Goal: Task Accomplishment & Management: Manage account settings

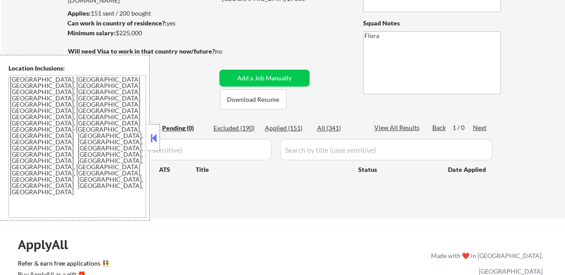
scroll to position [25, 0]
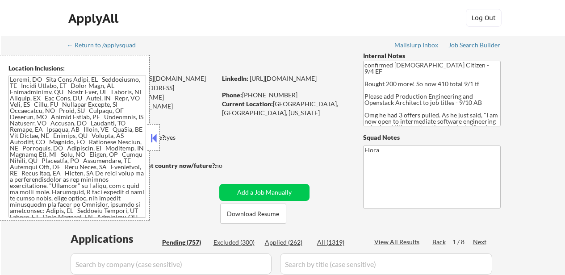
select select ""pending""
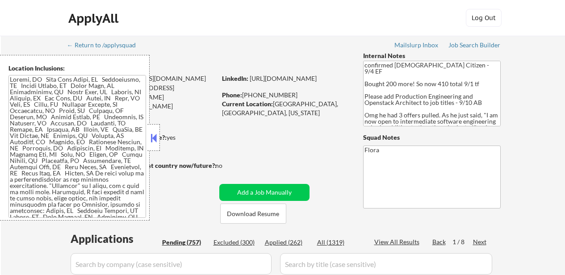
select select ""pending""
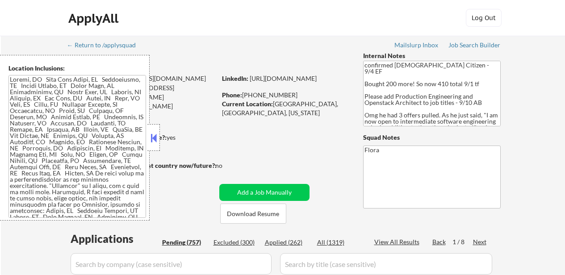
select select ""pending""
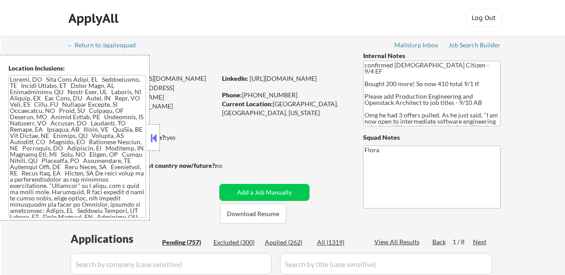
select select ""pending""
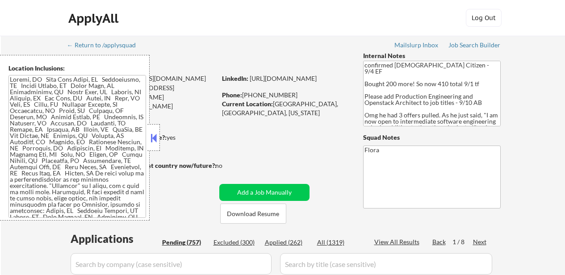
select select ""pending""
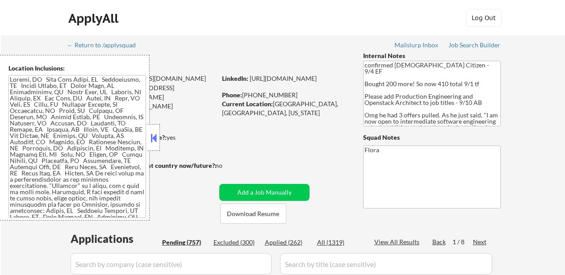
select select ""pending""
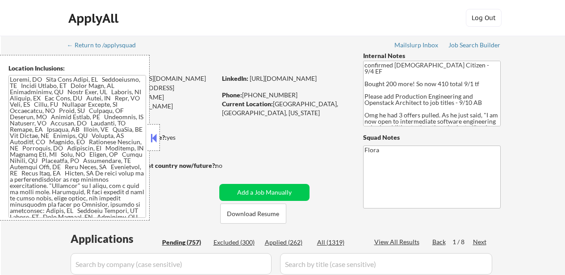
select select ""pending""
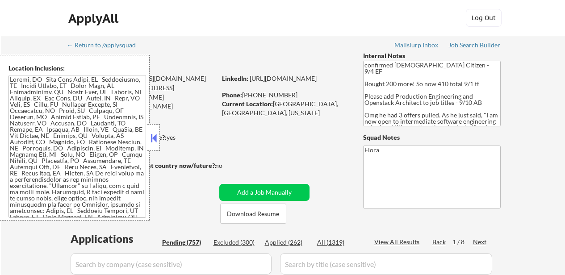
select select ""pending""
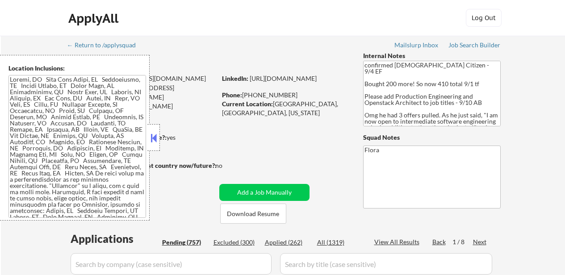
select select ""pending""
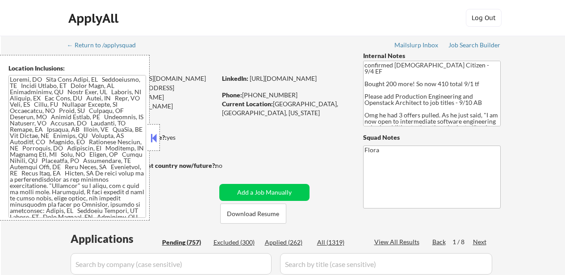
select select ""pending""
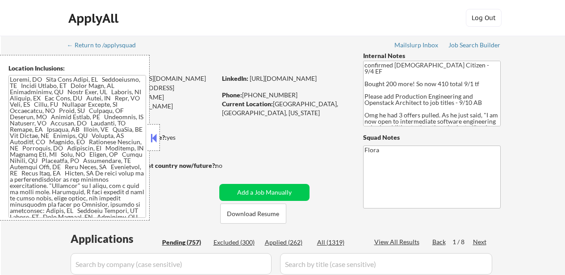
select select ""pending""
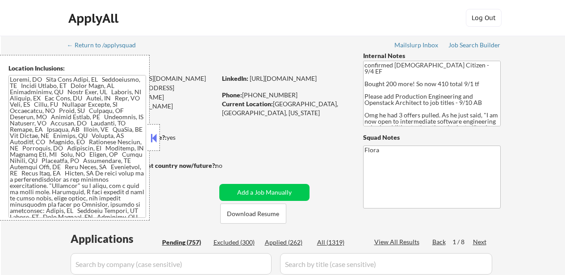
select select ""pending""
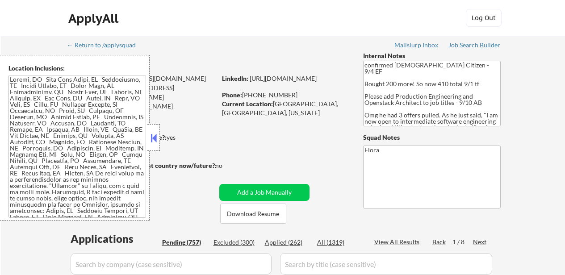
select select ""pending""
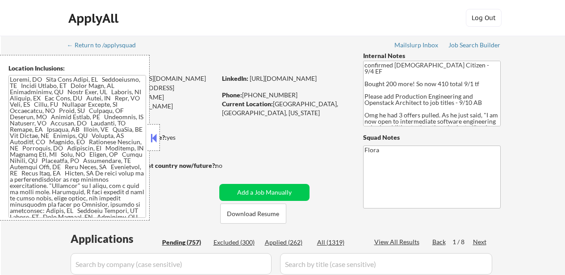
select select ""pending""
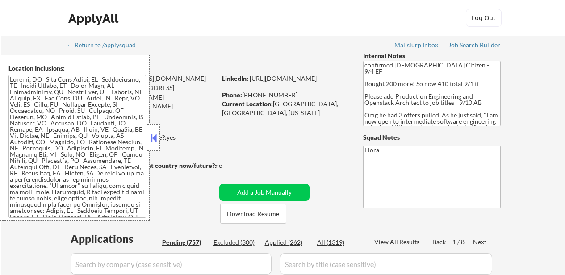
select select ""pending""
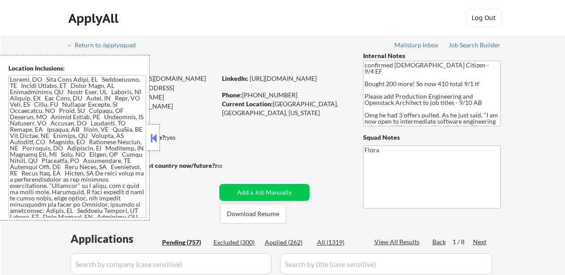
select select ""pending""
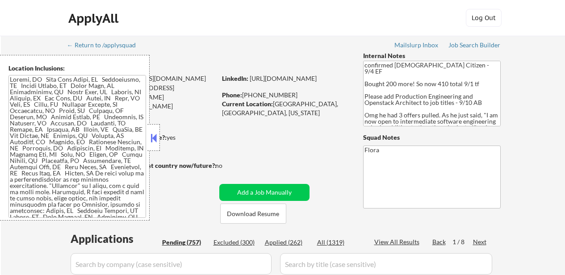
select select ""pending""
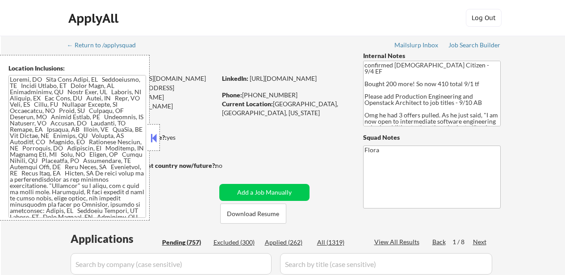
select select ""pending""
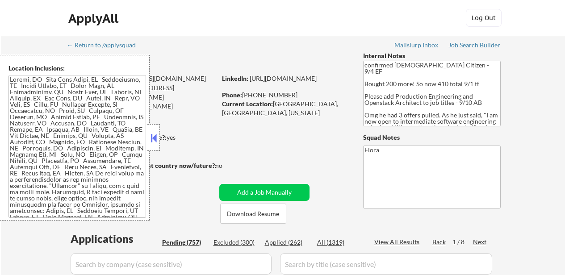
select select ""pending""
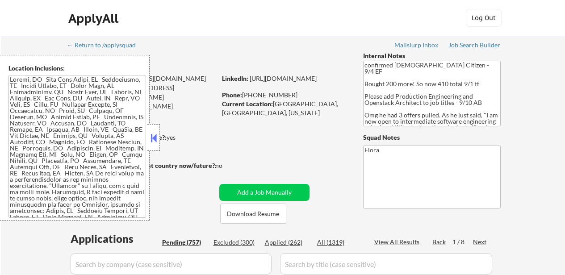
select select ""pending""
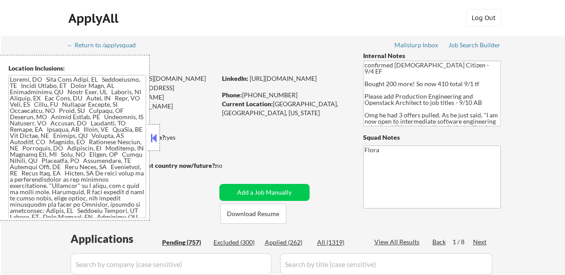
click at [156, 138] on button at bounding box center [154, 137] width 10 height 13
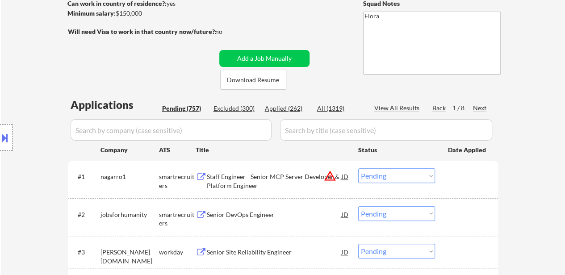
scroll to position [45, 0]
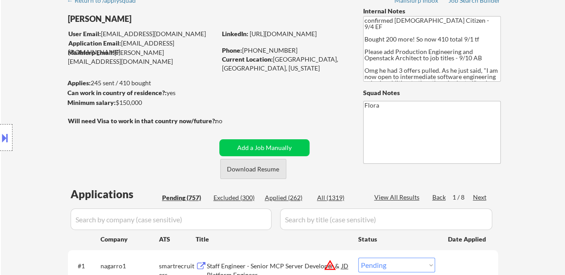
click at [268, 170] on button "Download Resume" at bounding box center [253, 169] width 66 height 20
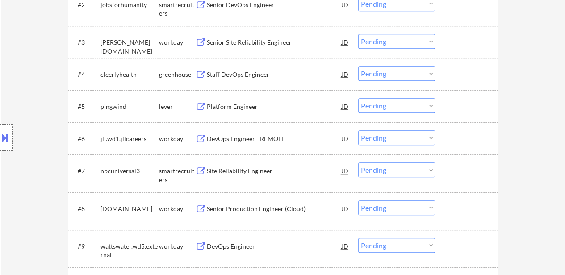
scroll to position [357, 0]
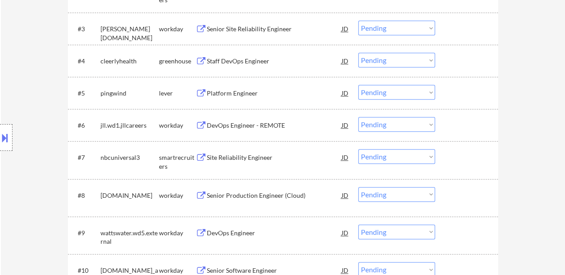
click at [236, 55] on div "Staff DevOps Engineer" at bounding box center [274, 61] width 135 height 16
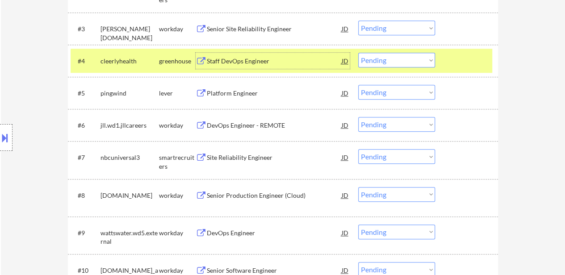
click at [235, 92] on div "Platform Engineer" at bounding box center [274, 93] width 135 height 9
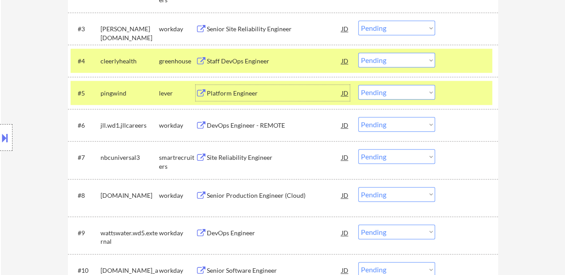
click at [390, 59] on select "Choose an option... Pending Applied Excluded (Questions) Excluded (Expired) Exc…" at bounding box center [396, 60] width 77 height 15
click at [358, 53] on select "Choose an option... Pending Applied Excluded (Questions) Excluded (Expired) Exc…" at bounding box center [396, 60] width 77 height 15
select select ""pending""
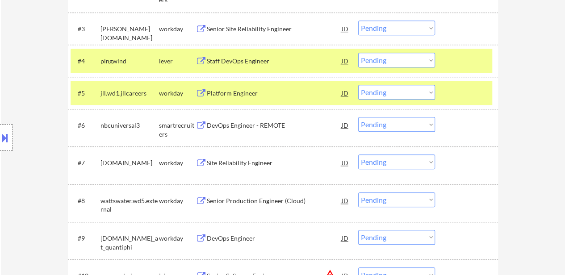
click at [465, 92] on div at bounding box center [467, 93] width 39 height 16
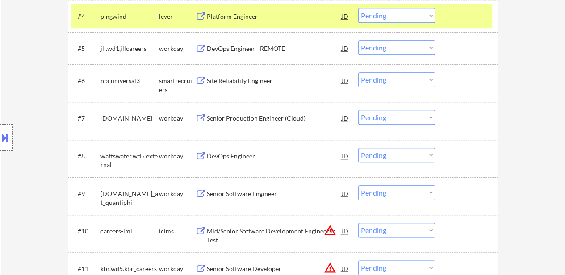
scroll to position [447, 0]
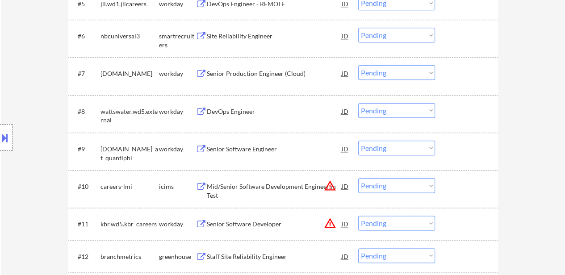
click at [391, 188] on select "Choose an option... Pending Applied Excluded (Questions) Excluded (Expired) Exc…" at bounding box center [396, 185] width 77 height 15
click at [358, 178] on select "Choose an option... Pending Applied Excluded (Questions) Excluded (Expired) Exc…" at bounding box center [396, 185] width 77 height 15
select select ""pending""
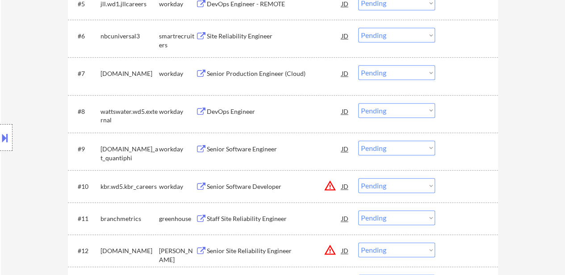
click at [253, 220] on div "Staff Site Reliability Engineer" at bounding box center [274, 218] width 135 height 9
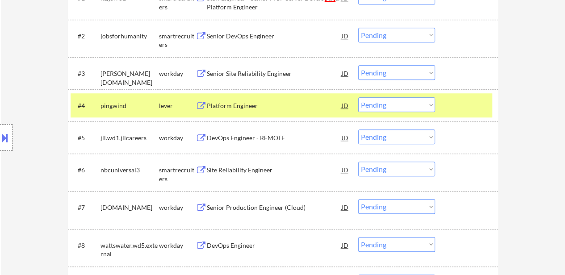
scroll to position [313, 0]
click at [413, 102] on select "Choose an option... Pending Applied Excluded (Questions) Excluded (Expired) Exc…" at bounding box center [396, 104] width 77 height 15
click at [358, 97] on select "Choose an option... Pending Applied Excluded (Questions) Excluded (Expired) Exc…" at bounding box center [396, 104] width 77 height 15
select select ""pending""
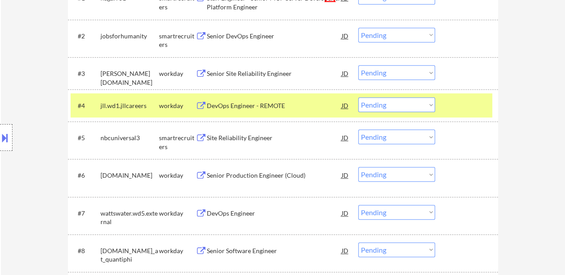
click at [479, 103] on div at bounding box center [467, 105] width 39 height 16
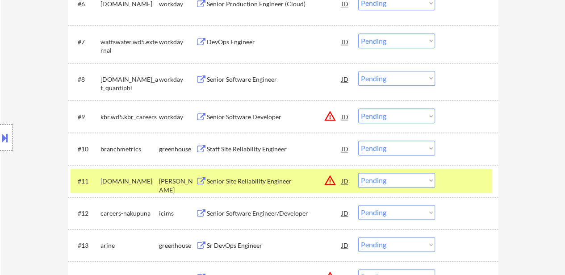
scroll to position [536, 0]
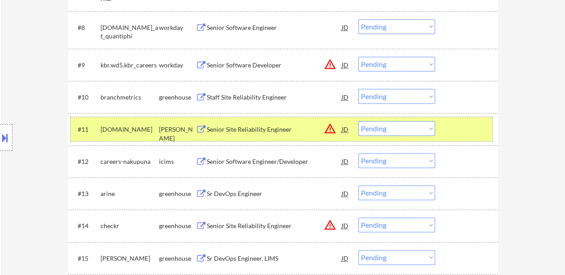
click at [454, 136] on div at bounding box center [467, 129] width 39 height 16
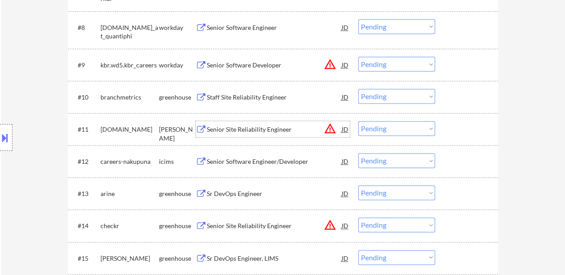
click at [241, 128] on div "Senior Site Reliability Engineer" at bounding box center [274, 129] width 135 height 9
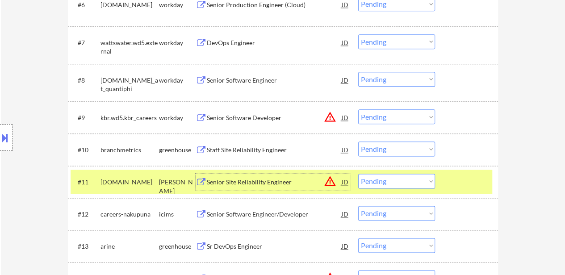
scroll to position [491, 0]
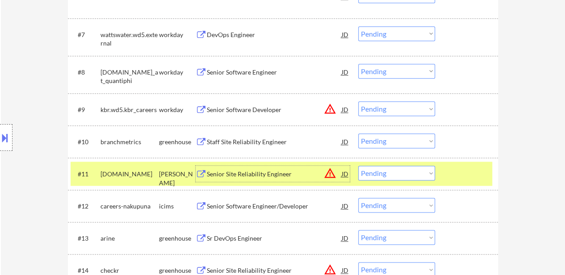
click at [400, 143] on select "Choose an option... Pending Applied Excluded (Questions) Excluded (Expired) Exc…" at bounding box center [396, 141] width 77 height 15
click at [358, 134] on select "Choose an option... Pending Applied Excluded (Questions) Excluded (Expired) Exc…" at bounding box center [396, 141] width 77 height 15
select select ""pending""
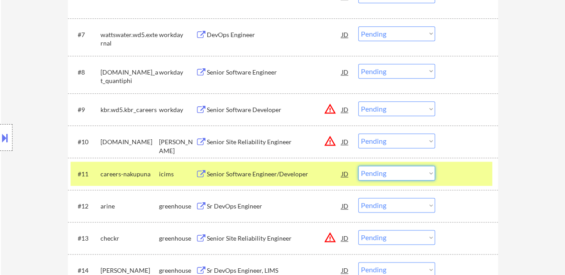
click at [405, 176] on select "Choose an option... Pending Applied Excluded (Questions) Excluded (Expired) Exc…" at bounding box center [396, 173] width 77 height 15
click at [358, 166] on select "Choose an option... Pending Applied Excluded (Questions) Excluded (Expired) Exc…" at bounding box center [396, 173] width 77 height 15
select select ""pending""
click at [242, 217] on div "#12 [PERSON_NAME] Sr DevOps Engineer JD warning_amber Choose an option... Pendi…" at bounding box center [282, 206] width 422 height 24
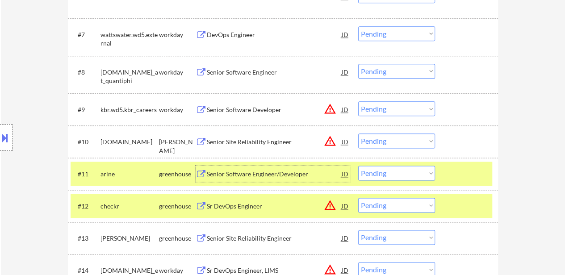
click at [250, 167] on div "Senior Software Engineer/Developer" at bounding box center [274, 174] width 135 height 16
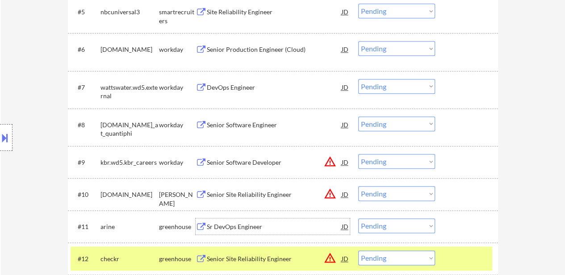
scroll to position [536, 0]
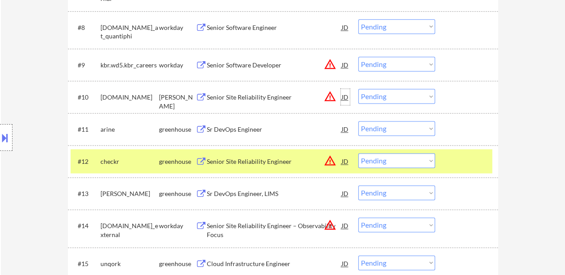
click at [347, 96] on div "JD" at bounding box center [345, 97] width 9 height 16
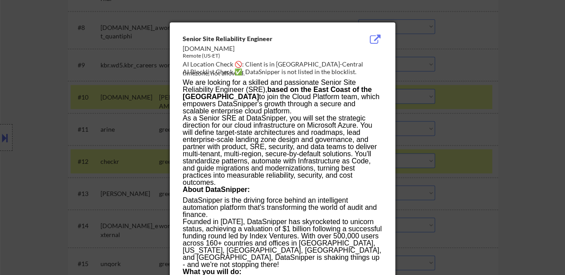
click at [519, 31] on div at bounding box center [282, 137] width 565 height 275
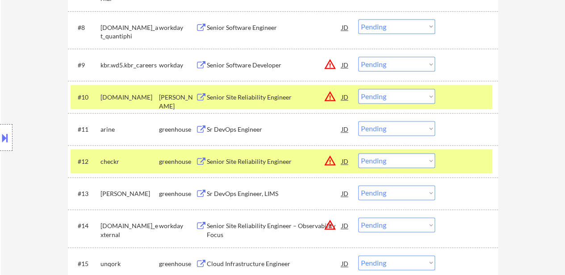
click at [399, 110] on div "#10 [DOMAIN_NAME] [PERSON_NAME] Senior Site Reliability Engineer JD warning_amb…" at bounding box center [283, 97] width 430 height 32
click at [408, 101] on select "Choose an option... Pending Applied Excluded (Questions) Excluded (Expired) Exc…" at bounding box center [396, 96] width 77 height 15
click at [358, 89] on select "Choose an option... Pending Applied Excluded (Questions) Excluded (Expired) Exc…" at bounding box center [396, 96] width 77 height 15
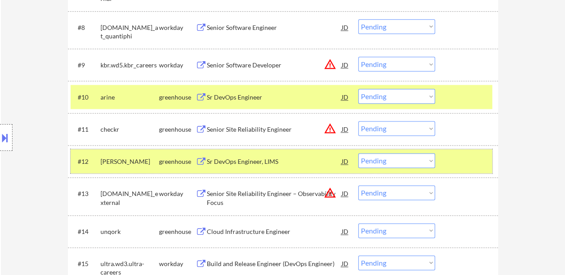
click at [465, 163] on div at bounding box center [467, 161] width 39 height 16
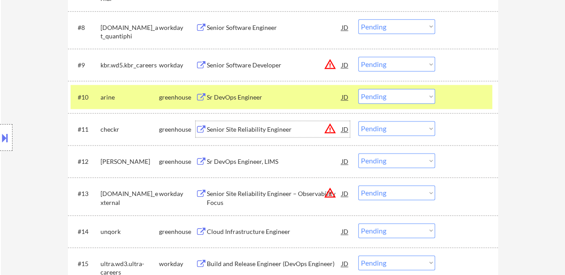
click at [264, 133] on div "Senior Site Reliability Engineer" at bounding box center [274, 129] width 135 height 16
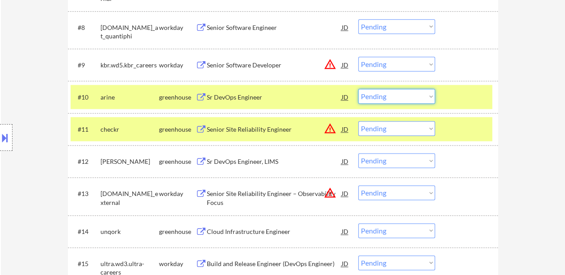
click at [398, 95] on select "Choose an option... Pending Applied Excluded (Questions) Excluded (Expired) Exc…" at bounding box center [396, 96] width 77 height 15
click at [358, 89] on select "Choose an option... Pending Applied Excluded (Questions) Excluded (Expired) Exc…" at bounding box center [396, 96] width 77 height 15
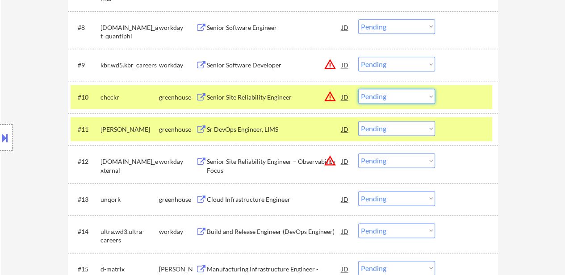
click at [399, 94] on select "Choose an option... Pending Applied Excluded (Questions) Excluded (Expired) Exc…" at bounding box center [396, 96] width 77 height 15
click at [358, 89] on select "Choose an option... Pending Applied Excluded (Questions) Excluded (Expired) Exc…" at bounding box center [396, 96] width 77 height 15
click at [247, 126] on div "Sr DevOps Engineer, LIMS" at bounding box center [274, 129] width 135 height 9
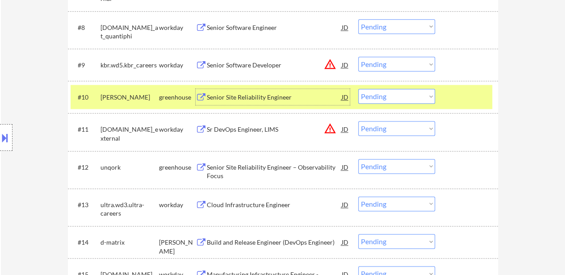
click at [237, 96] on div "Senior Site Reliability Engineer" at bounding box center [274, 97] width 135 height 9
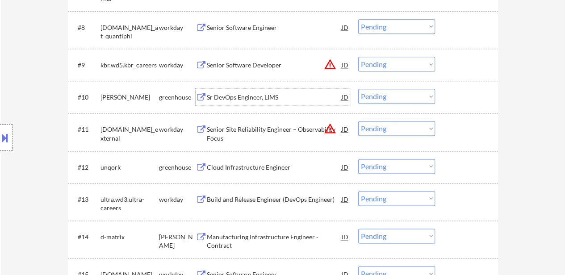
click at [386, 100] on select "Choose an option... Pending Applied Excluded (Questions) Excluded (Expired) Exc…" at bounding box center [396, 96] width 77 height 15
click at [358, 89] on select "Choose an option... Pending Applied Excluded (Questions) Excluded (Expired) Exc…" at bounding box center [396, 96] width 77 height 15
select select ""pending""
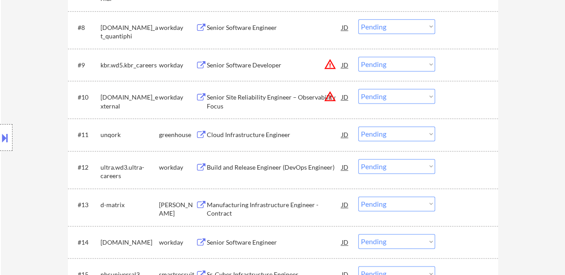
click at [264, 134] on div "Cloud Infrastructure Engineer" at bounding box center [274, 134] width 135 height 9
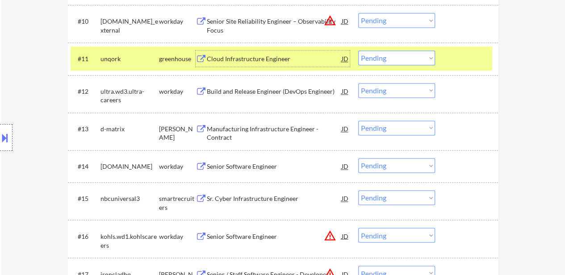
scroll to position [625, 0]
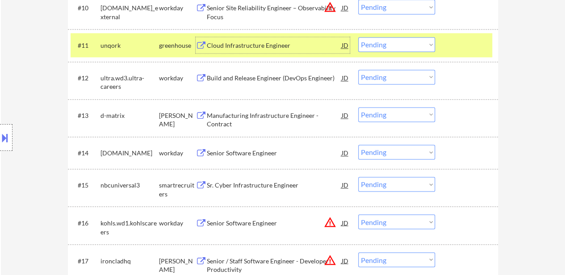
click at [255, 121] on div "Manufacturing Infrastructure Engineer - Contract" at bounding box center [274, 119] width 135 height 17
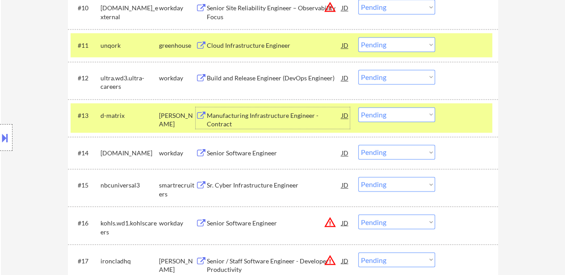
click at [272, 46] on div "Cloud Infrastructure Engineer" at bounding box center [274, 45] width 135 height 9
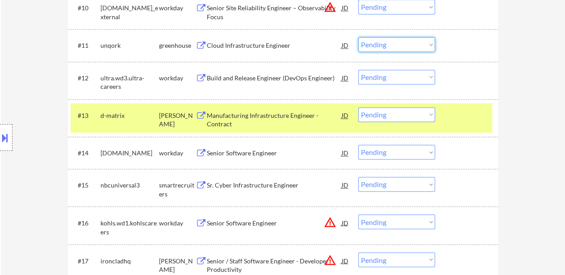
drag, startPoint x: 368, startPoint y: 41, endPoint x: 372, endPoint y: 45, distance: 5.7
click at [368, 41] on select "Choose an option... Pending Applied Excluded (Questions) Excluded (Expired) Exc…" at bounding box center [396, 44] width 77 height 15
click at [358, 37] on select "Choose an option... Pending Applied Excluded (Questions) Excluded (Expired) Exc…" at bounding box center [396, 44] width 77 height 15
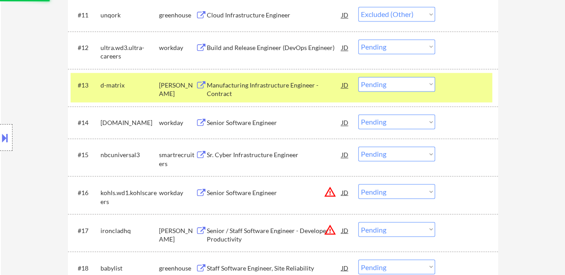
scroll to position [670, 0]
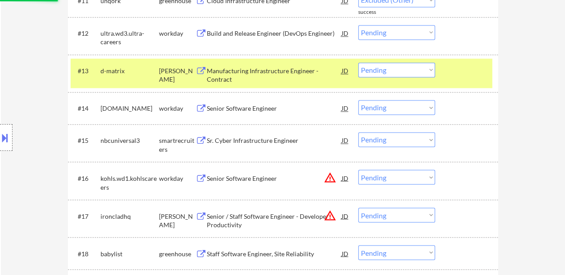
select select ""pending""
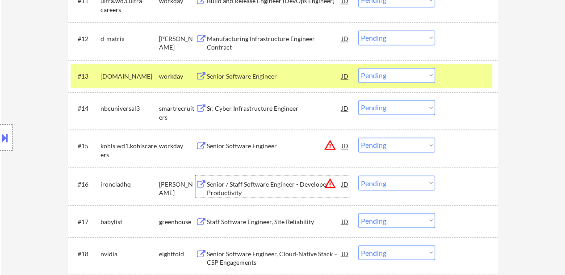
click at [272, 183] on div "Senior / Staff Software Engineer - Developer Productivity" at bounding box center [274, 188] width 135 height 17
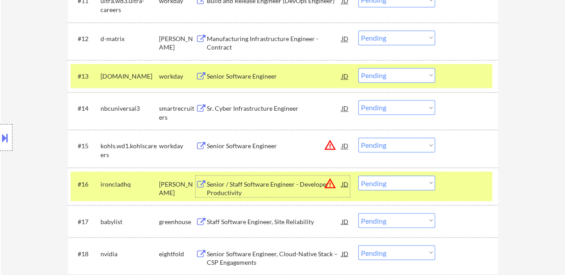
click at [419, 37] on select "Choose an option... Pending Applied Excluded (Questions) Excluded (Expired) Exc…" at bounding box center [396, 37] width 77 height 15
click at [358, 30] on select "Choose an option... Pending Applied Excluded (Questions) Excluded (Expired) Exc…" at bounding box center [396, 37] width 77 height 15
select select ""pending""
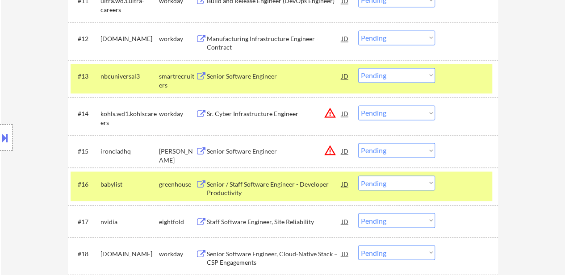
drag, startPoint x: 455, startPoint y: 79, endPoint x: 466, endPoint y: 126, distance: 49.1
click at [456, 79] on div "#13 nbcuniversal3 smartrecruiters Senior Software Engineer JD warning_amber Cho…" at bounding box center [282, 78] width 422 height 29
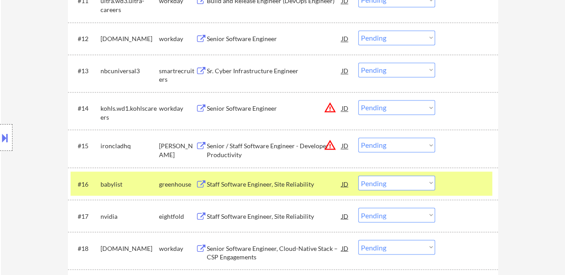
scroll to position [715, 0]
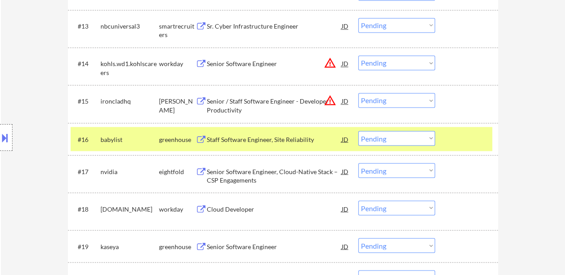
click at [456, 102] on div at bounding box center [467, 101] width 39 height 16
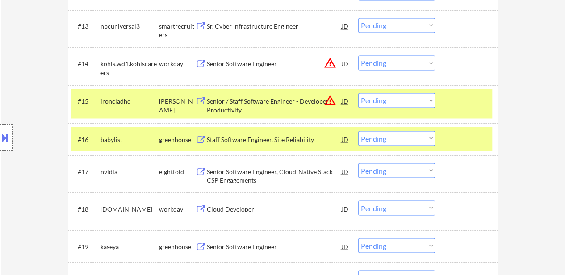
click at [448, 145] on div at bounding box center [467, 139] width 39 height 16
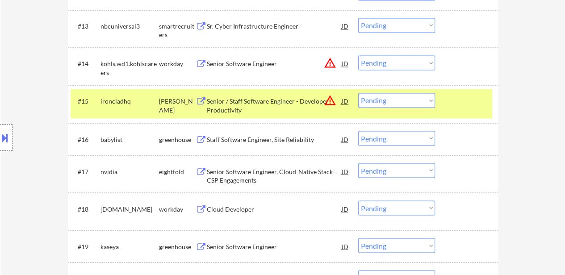
click at [249, 137] on div "Staff Software Engineer, Site Reliability" at bounding box center [274, 139] width 135 height 9
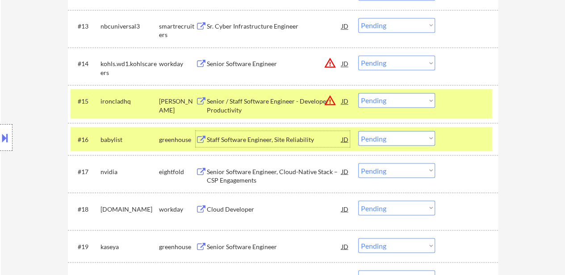
click at [423, 99] on select "Choose an option... Pending Applied Excluded (Questions) Excluded (Expired) Exc…" at bounding box center [396, 100] width 77 height 15
click at [358, 93] on select "Choose an option... Pending Applied Excluded (Questions) Excluded (Expired) Exc…" at bounding box center [396, 100] width 77 height 15
select select ""pending""
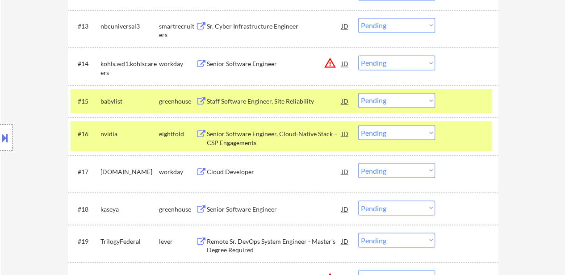
click at [399, 132] on select "Choose an option... Pending Applied Excluded (Questions) Excluded (Expired) Exc…" at bounding box center [396, 132] width 77 height 15
click at [358, 125] on select "Choose an option... Pending Applied Excluded (Questions) Excluded (Expired) Exc…" at bounding box center [396, 132] width 77 height 15
select select ""pending""
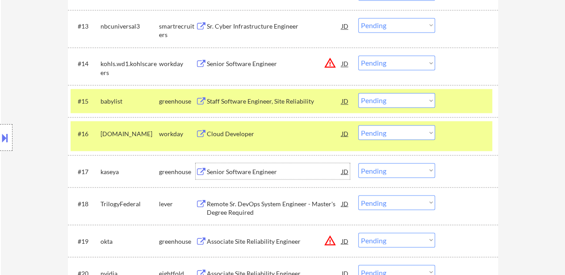
click at [239, 173] on div "Senior Software Engineer" at bounding box center [274, 171] width 135 height 9
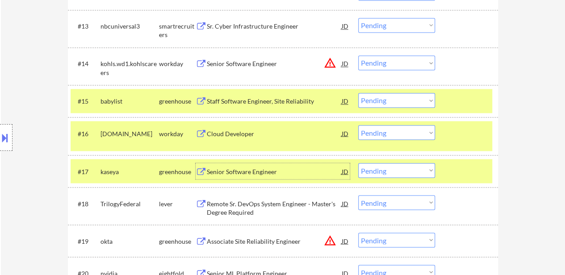
click at [385, 102] on select "Choose an option... Pending Applied Excluded (Questions) Excluded (Expired) Exc…" at bounding box center [396, 100] width 77 height 15
click at [358, 93] on select "Choose an option... Pending Applied Excluded (Questions) Excluded (Expired) Exc…" at bounding box center [396, 100] width 77 height 15
select select ""pending""
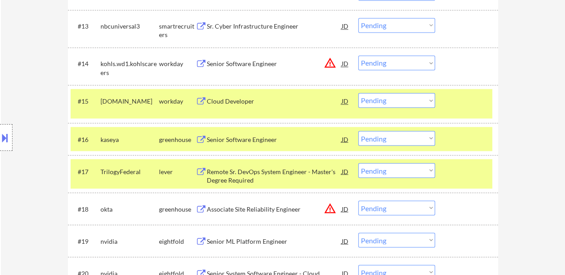
click at [465, 103] on div at bounding box center [467, 101] width 39 height 16
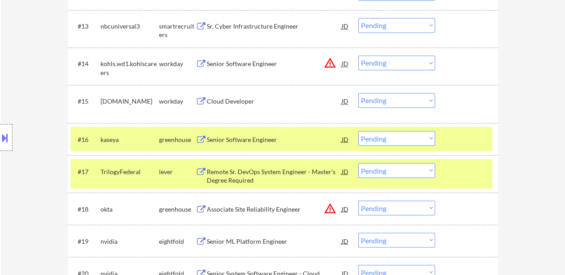
click at [467, 142] on div at bounding box center [467, 139] width 39 height 16
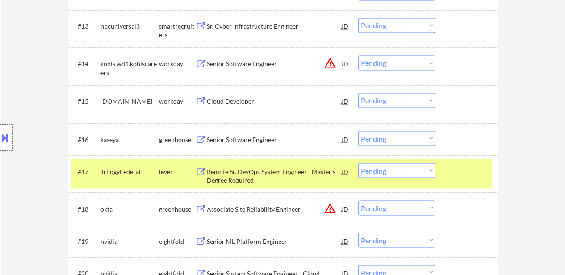
click at [464, 182] on div "#17 TrilogyFederal lever Remote Sr. DevOps System Engineer - Master's Degree Re…" at bounding box center [282, 173] width 422 height 29
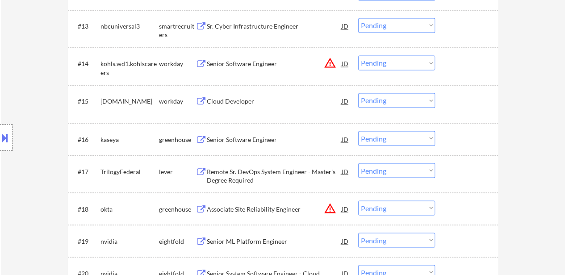
click at [481, 125] on div "#16 [PERSON_NAME] Senior Software Engineer JD warning_amber Choose an option...…" at bounding box center [283, 139] width 430 height 32
click at [470, 139] on div at bounding box center [467, 139] width 39 height 16
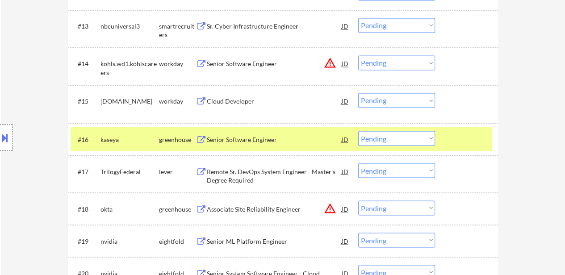
click at [277, 172] on div "Remote Sr. DevOps System Engineer - Master's Degree Required" at bounding box center [274, 175] width 135 height 17
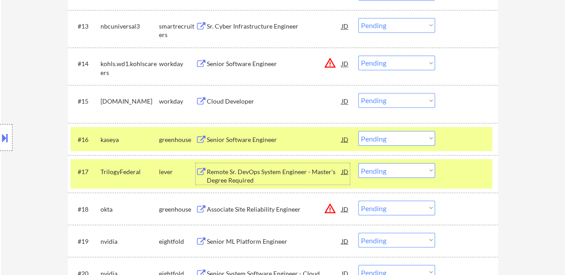
click at [400, 138] on select "Choose an option... Pending Applied Excluded (Questions) Excluded (Expired) Exc…" at bounding box center [396, 138] width 77 height 15
click at [358, 131] on select "Choose an option... Pending Applied Excluded (Questions) Excluded (Expired) Exc…" at bounding box center [396, 138] width 77 height 15
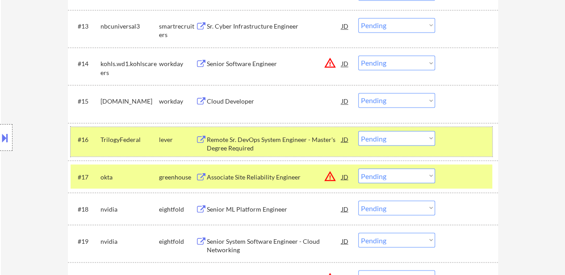
click at [477, 138] on div at bounding box center [467, 139] width 39 height 16
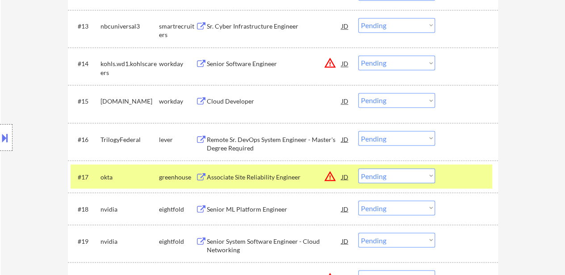
click at [465, 193] on div "#18 nvidia eightfold Senior ML Platform Engineer JD warning_amber Choose an opt…" at bounding box center [283, 208] width 430 height 32
click at [465, 180] on div at bounding box center [467, 176] width 39 height 16
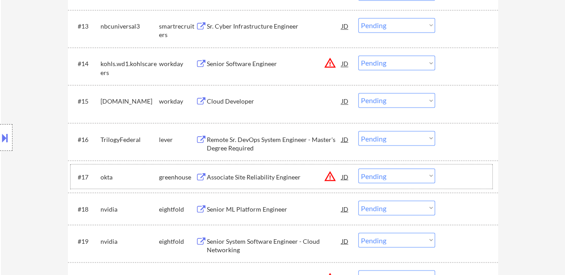
click at [397, 138] on select "Choose an option... Pending Applied Excluded (Questions) Excluded (Expired) Exc…" at bounding box center [396, 138] width 77 height 15
click at [358, 131] on select "Choose an option... Pending Applied Excluded (Questions) Excluded (Expired) Exc…" at bounding box center [396, 138] width 77 height 15
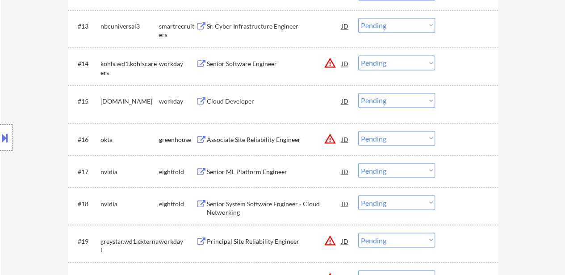
click at [258, 137] on div "Associate Site Reliability Engineer" at bounding box center [274, 139] width 135 height 9
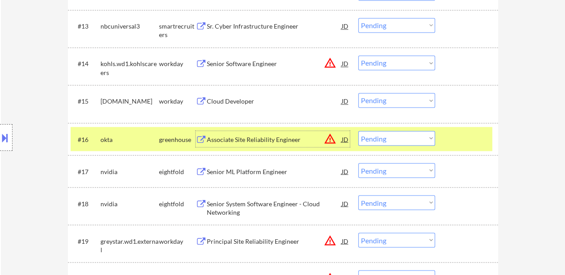
click at [403, 138] on select "Choose an option... Pending Applied Excluded (Questions) Excluded (Expired) Exc…" at bounding box center [396, 138] width 77 height 15
click at [358, 131] on select "Choose an option... Pending Applied Excluded (Questions) Excluded (Expired) Exc…" at bounding box center [396, 138] width 77 height 15
click at [407, 134] on select "Choose an option... Pending Applied Excluded (Questions) Excluded (Expired) Exc…" at bounding box center [396, 138] width 77 height 15
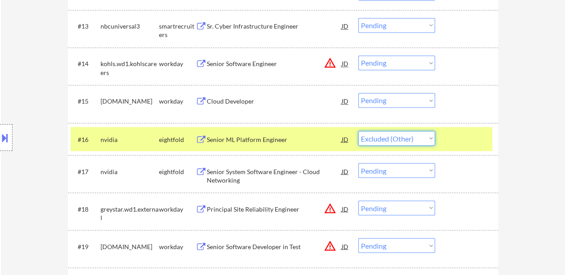
click at [358, 131] on select "Choose an option... Pending Applied Excluded (Questions) Excluded (Expired) Exc…" at bounding box center [396, 138] width 77 height 15
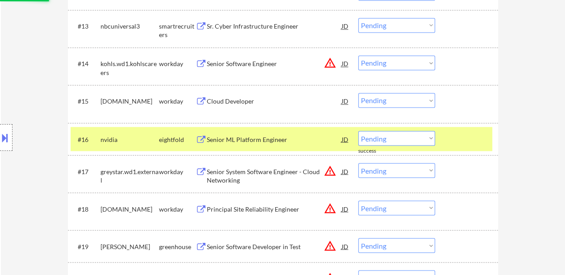
click at [419, 138] on select "Choose an option... Pending Applied Excluded (Questions) Excluded (Expired) Exc…" at bounding box center [396, 138] width 77 height 15
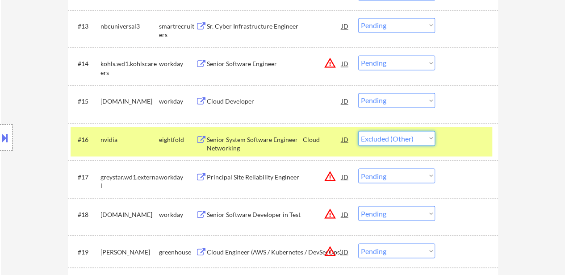
click at [358, 131] on select "Choose an option... Pending Applied Excluded (Questions) Excluded (Expired) Exc…" at bounding box center [396, 138] width 77 height 15
select select ""pending""
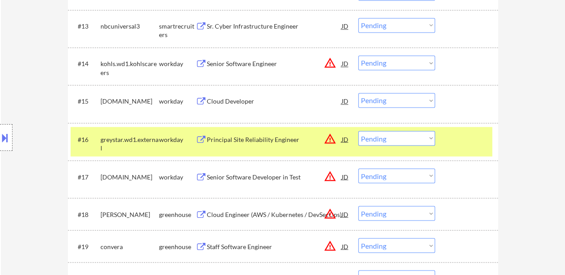
click at [466, 136] on div at bounding box center [467, 139] width 39 height 16
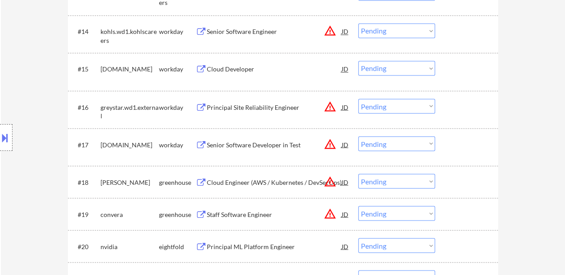
scroll to position [759, 0]
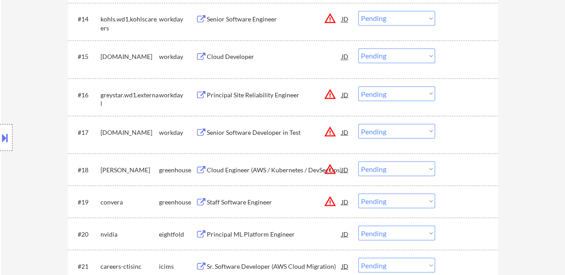
click at [260, 166] on div "Cloud Engineer (AWS / Kubernetes / DevSecOps)" at bounding box center [274, 169] width 135 height 9
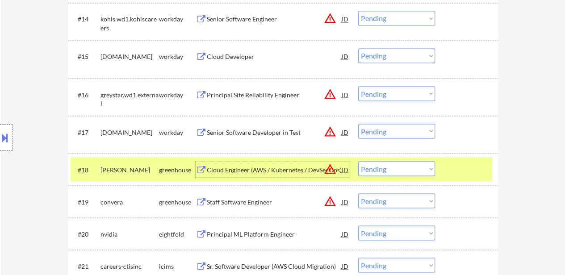
click at [413, 167] on select "Choose an option... Pending Applied Excluded (Questions) Excluded (Expired) Exc…" at bounding box center [396, 168] width 77 height 15
click at [358, 161] on select "Choose an option... Pending Applied Excluded (Questions) Excluded (Expired) Exc…" at bounding box center [396, 168] width 77 height 15
select select ""pending""
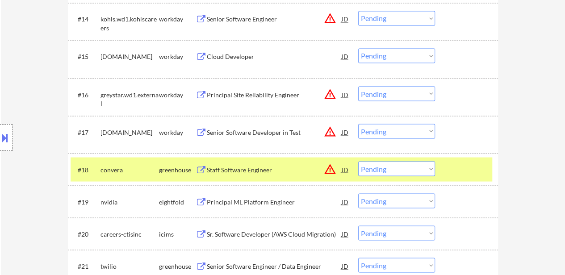
click at [467, 175] on div at bounding box center [467, 169] width 39 height 16
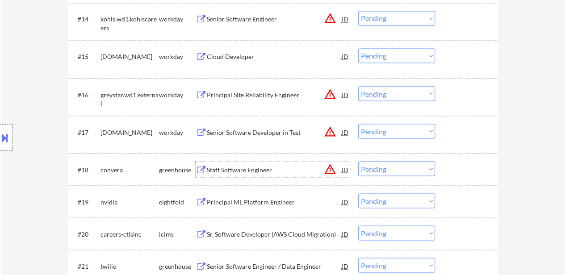
click at [225, 172] on div "Staff Software Engineer" at bounding box center [274, 169] width 135 height 9
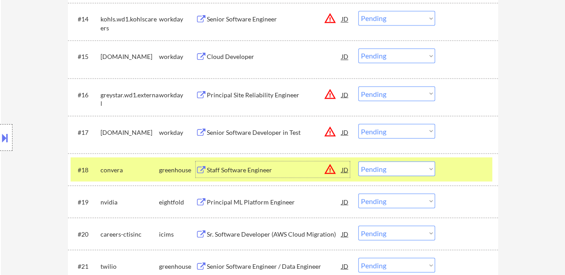
scroll to position [804, 0]
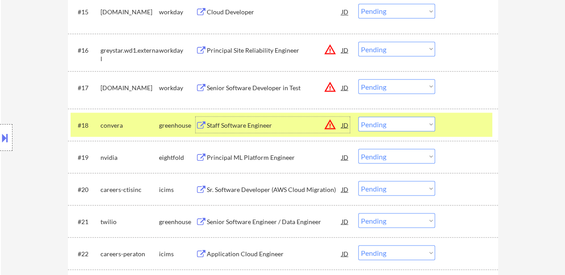
click at [407, 152] on select "Choose an option... Pending Applied Excluded (Questions) Excluded (Expired) Exc…" at bounding box center [396, 156] width 77 height 15
click at [358, 149] on select "Choose an option... Pending Applied Excluded (Questions) Excluded (Expired) Exc…" at bounding box center [396, 156] width 77 height 15
click at [422, 156] on select "Choose an option... Pending Applied Excluded (Questions) Excluded (Expired) Exc…" at bounding box center [396, 156] width 77 height 15
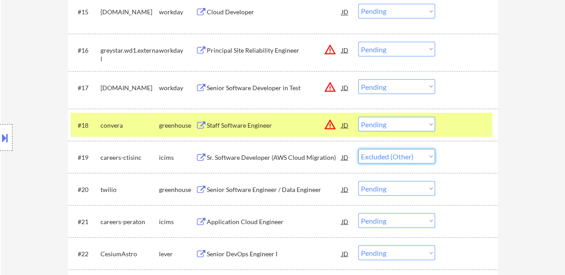
click at [358, 149] on select "Choose an option... Pending Applied Excluded (Questions) Excluded (Expired) Exc…" at bounding box center [396, 156] width 77 height 15
select select ""pending""
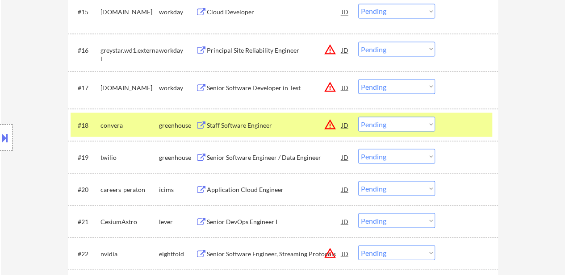
click at [471, 129] on div at bounding box center [467, 125] width 39 height 16
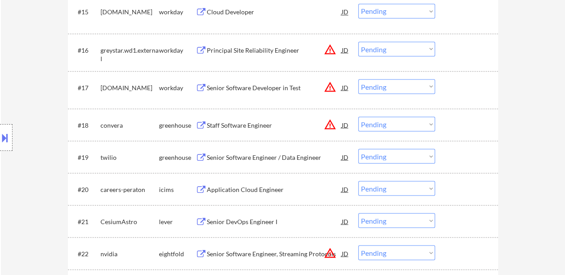
click at [402, 190] on select "Choose an option... Pending Applied Excluded (Questions) Excluded (Expired) Exc…" at bounding box center [396, 188] width 77 height 15
click at [358, 181] on select "Choose an option... Pending Applied Excluded (Questions) Excluded (Expired) Exc…" at bounding box center [396, 188] width 77 height 15
select select ""pending""
click at [246, 185] on div "Senior DevOps Engineer I" at bounding box center [274, 189] width 135 height 9
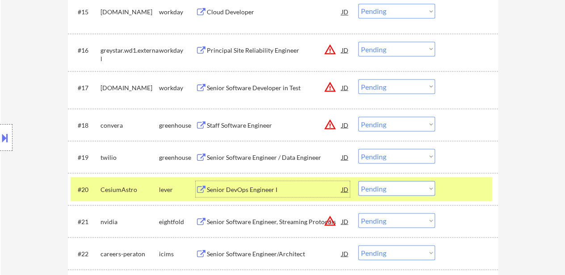
click at [375, 124] on select "Choose an option... Pending Applied Excluded (Questions) Excluded (Expired) Exc…" at bounding box center [396, 124] width 77 height 15
click at [358, 117] on select "Choose an option... Pending Applied Excluded (Questions) Excluded (Expired) Exc…" at bounding box center [396, 124] width 77 height 15
select select ""pending""
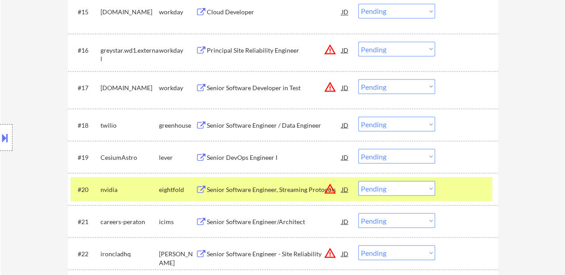
click at [423, 189] on select "Choose an option... Pending Applied Excluded (Questions) Excluded (Expired) Exc…" at bounding box center [396, 188] width 77 height 15
click at [358, 181] on select "Choose an option... Pending Applied Excluded (Questions) Excluded (Expired) Exc…" at bounding box center [396, 188] width 77 height 15
click at [418, 186] on select "Choose an option... Pending Applied Excluded (Questions) Excluded (Expired) Exc…" at bounding box center [396, 188] width 77 height 15
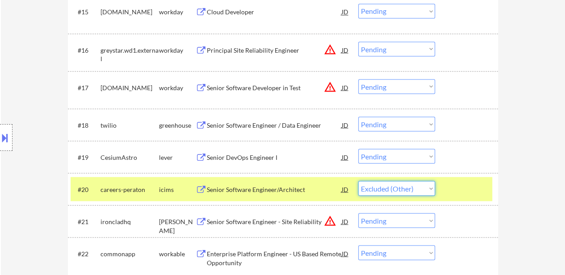
click at [358, 181] on select "Choose an option... Pending Applied Excluded (Questions) Excluded (Expired) Exc…" at bounding box center [396, 188] width 77 height 15
select select ""pending""
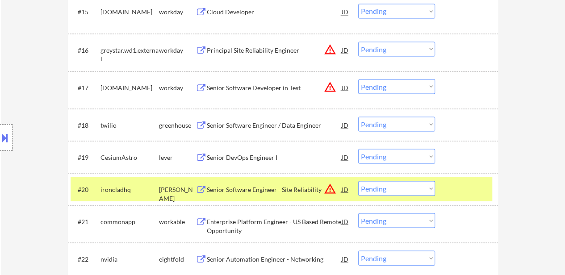
click at [230, 224] on div "Enterprise Platform Engineer - US Based Remote Opportunity" at bounding box center [274, 225] width 135 height 17
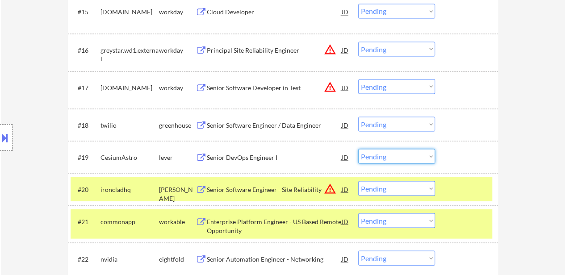
click at [401, 160] on select "Choose an option... Pending Applied Excluded (Questions) Excluded (Expired) Exc…" at bounding box center [396, 156] width 77 height 15
click at [358, 149] on select "Choose an option... Pending Applied Excluded (Questions) Excluded (Expired) Exc…" at bounding box center [396, 156] width 77 height 15
select select ""pending""
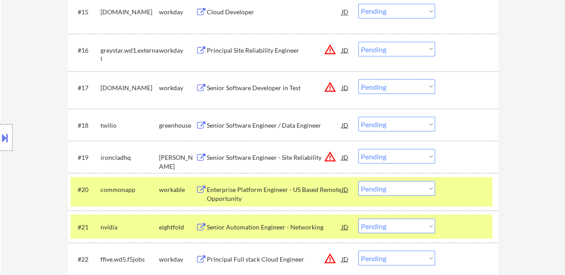
click at [391, 188] on select "Choose an option... Pending Applied Excluded (Questions) Excluded (Expired) Exc…" at bounding box center [396, 188] width 77 height 15
click at [358, 181] on select "Choose an option... Pending Applied Excluded (Questions) Excluded (Expired) Exc…" at bounding box center [396, 188] width 77 height 15
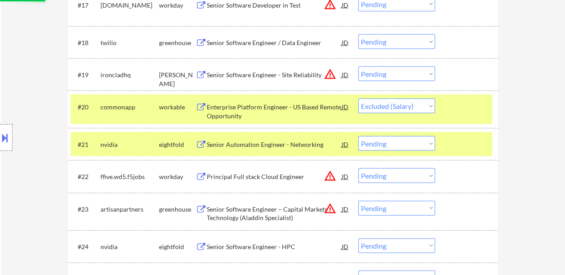
scroll to position [893, 0]
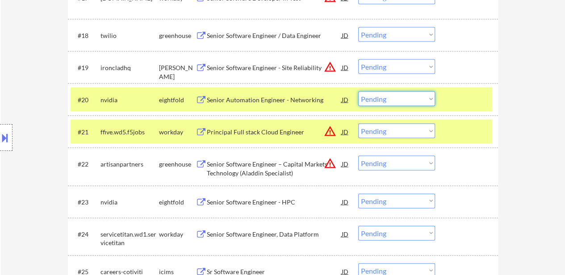
click at [424, 101] on select "Choose an option... Pending Applied Excluded (Questions) Excluded (Expired) Exc…" at bounding box center [396, 99] width 77 height 15
click at [358, 92] on select "Choose an option... Pending Applied Excluded (Questions) Excluded (Expired) Exc…" at bounding box center [396, 99] width 77 height 15
select select ""pending""
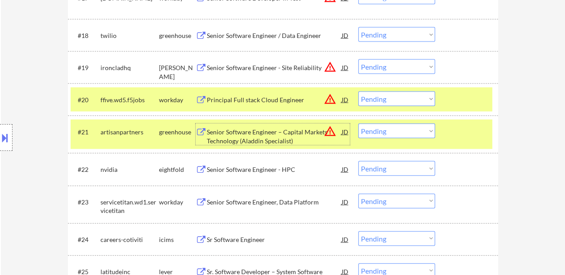
click at [258, 129] on div "Senior Software Engineer – Capital Markets Technology (Aladdin Specialist)" at bounding box center [274, 136] width 135 height 17
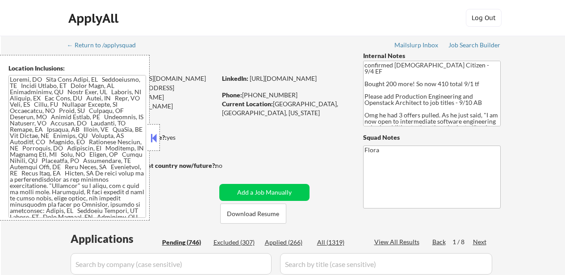
select select ""pending""
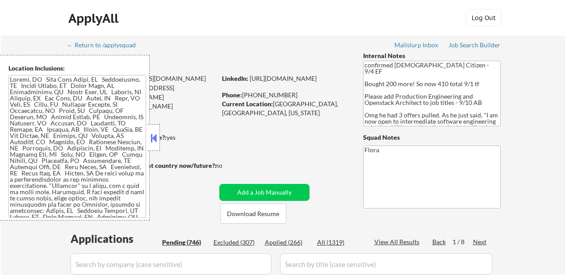
select select ""pending""
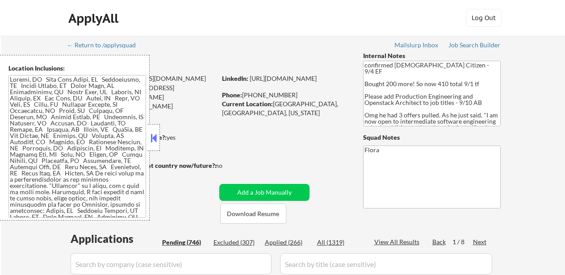
select select ""pending""
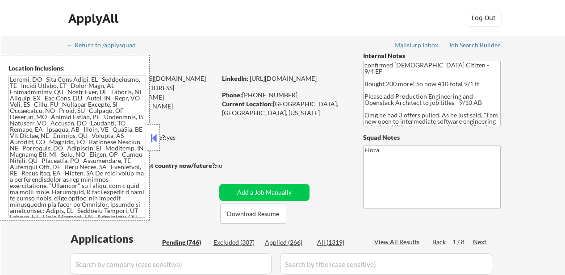
select select ""pending""
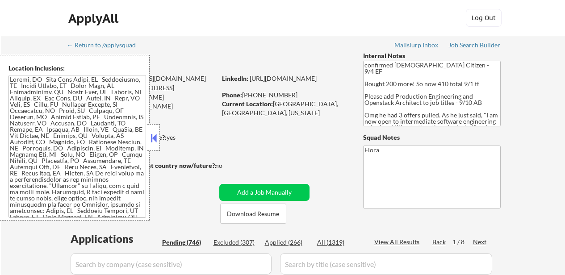
select select ""pending""
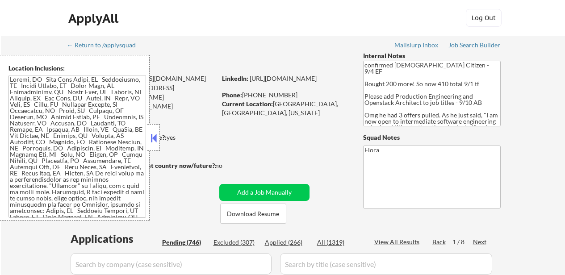
select select ""pending""
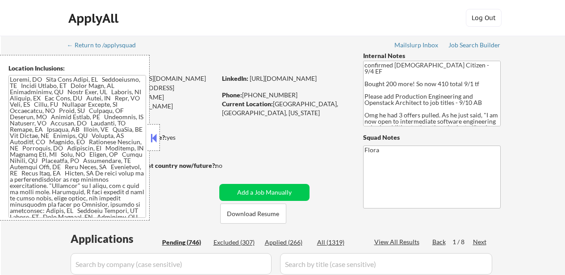
select select ""pending""
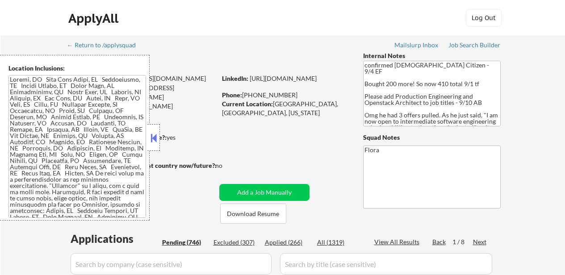
select select ""pending""
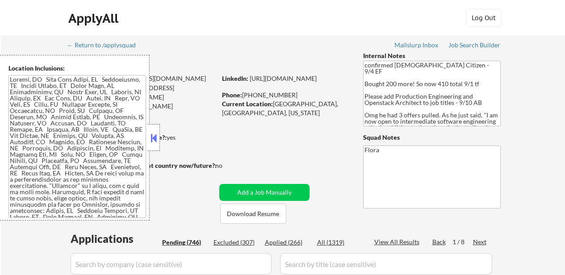
select select ""pending""
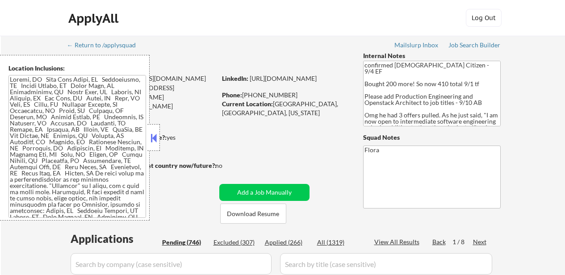
select select ""pending""
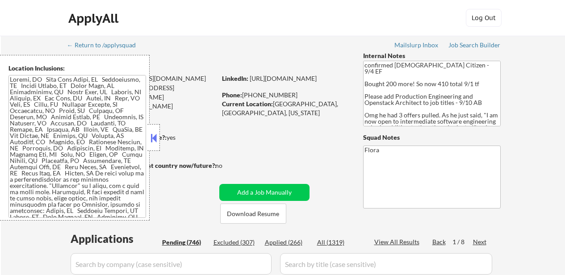
select select ""pending""
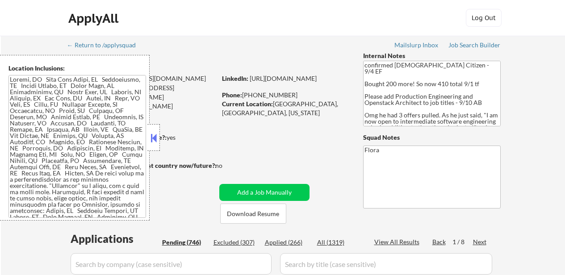
select select ""pending""
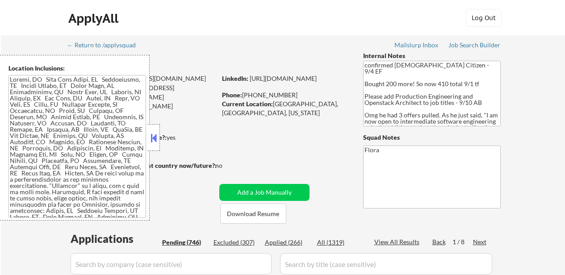
select select ""pending""
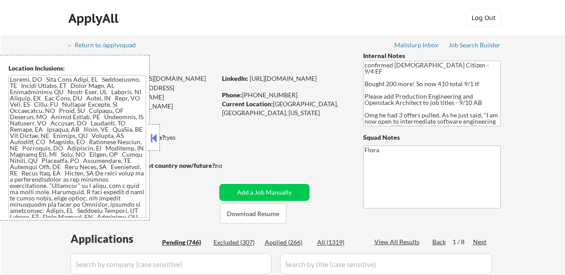
select select ""pending""
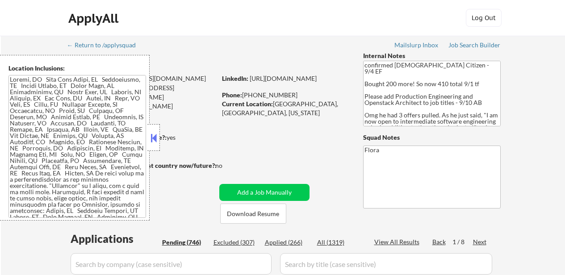
select select ""pending""
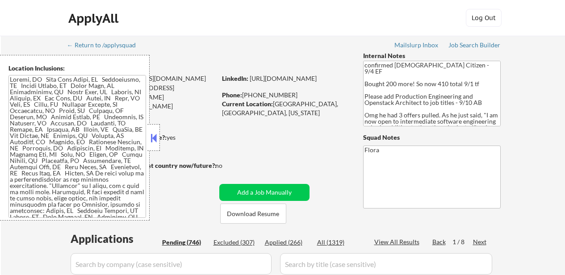
select select ""pending""
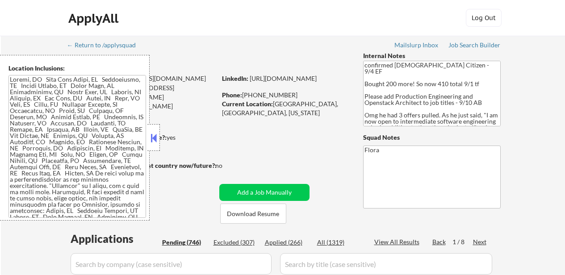
select select ""pending""
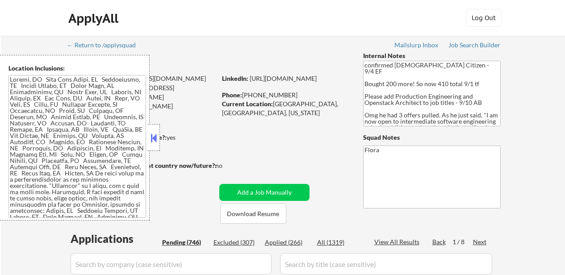
select select ""pending""
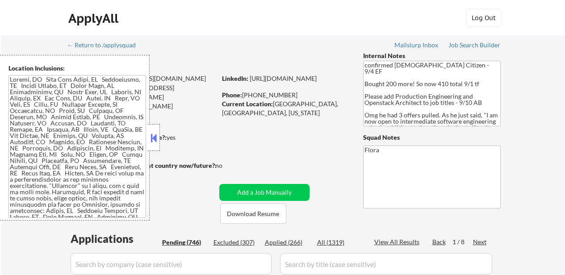
select select ""pending""
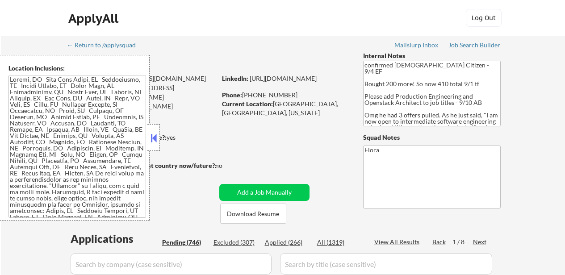
select select ""pending""
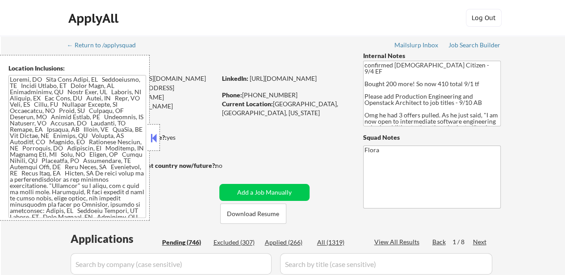
click at [155, 138] on button at bounding box center [154, 137] width 10 height 13
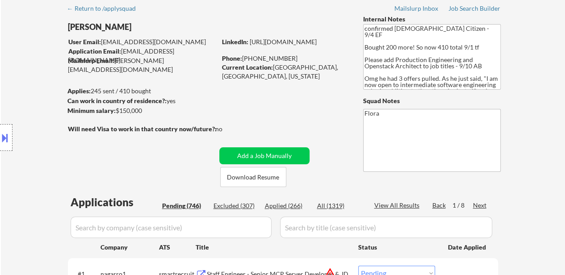
scroll to position [89, 0]
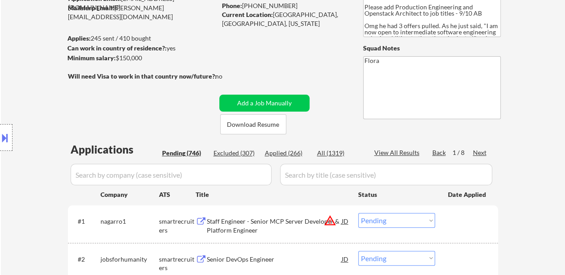
click at [286, 152] on div "Applied (266)" at bounding box center [287, 153] width 45 height 9
select select ""applied""
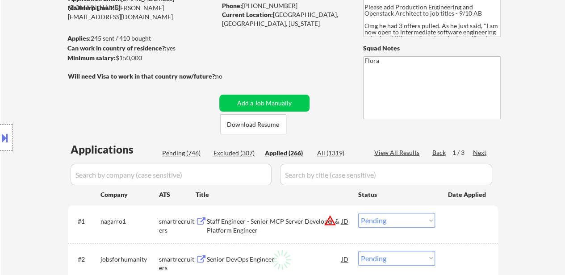
select select ""applied""
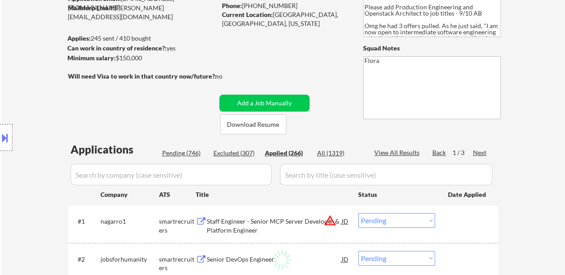
select select ""applied""
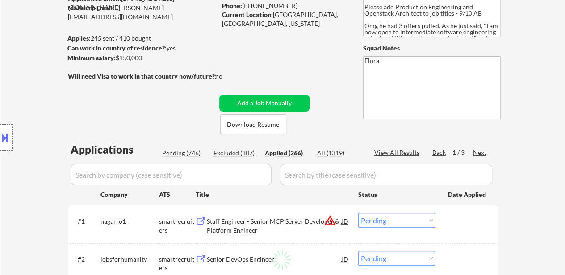
select select ""applied""
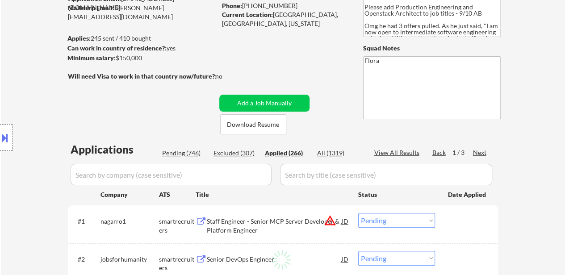
select select ""applied""
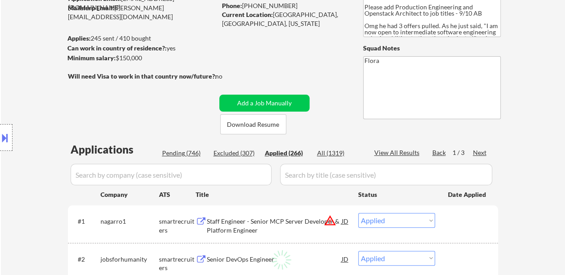
select select ""applied""
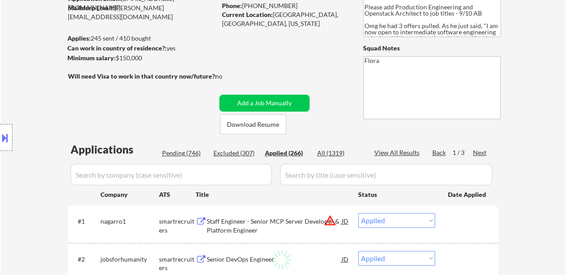
select select ""applied""
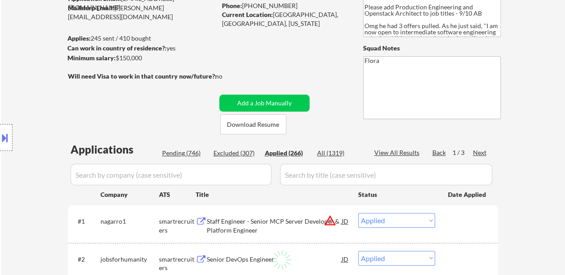
select select ""applied""
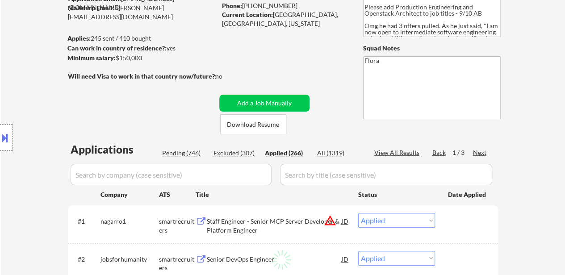
select select ""applied""
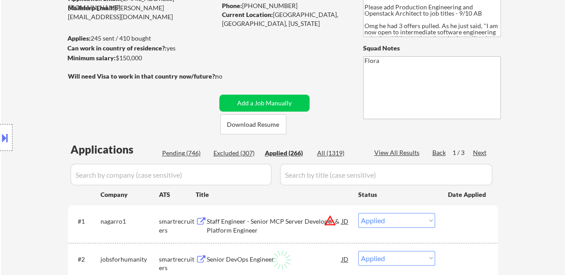
select select ""applied""
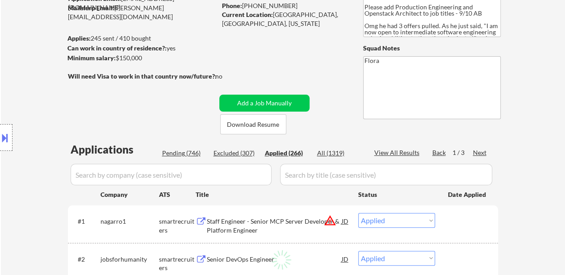
select select ""applied""
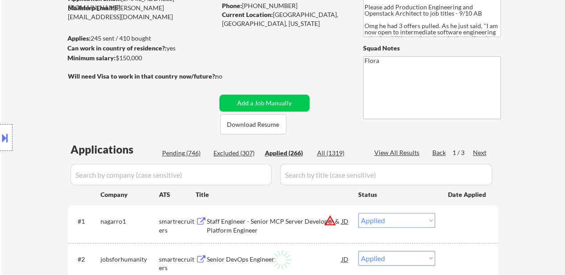
select select ""applied""
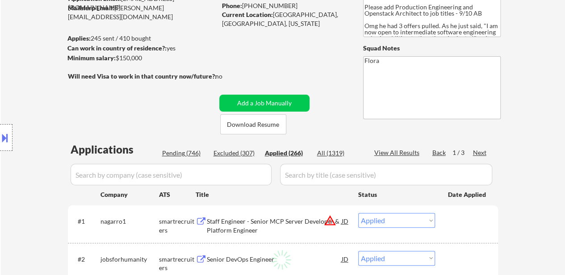
select select ""applied""
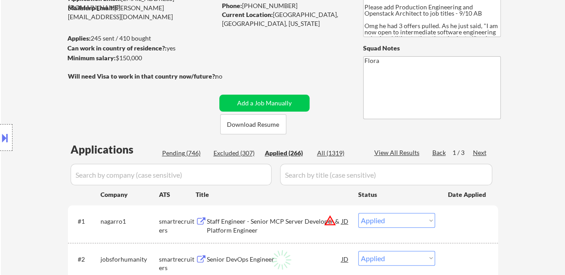
select select ""applied""
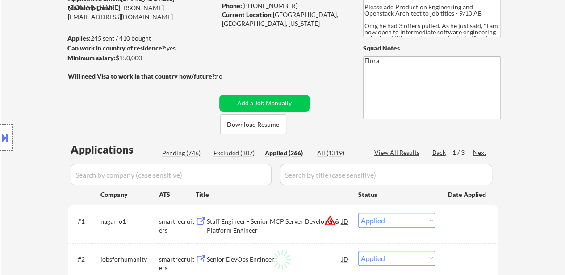
select select ""applied""
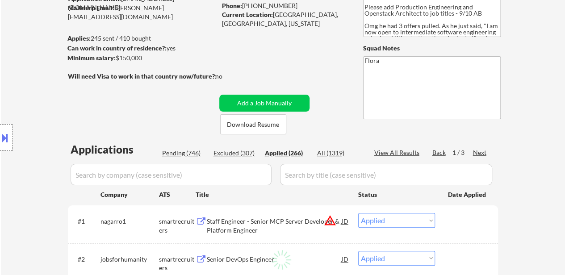
select select ""applied""
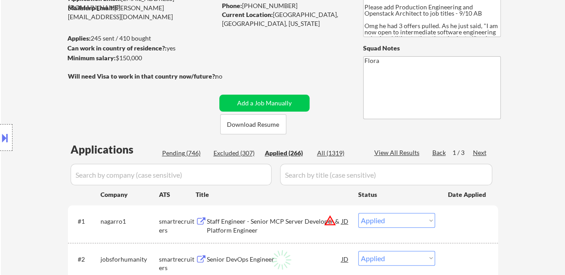
select select ""applied""
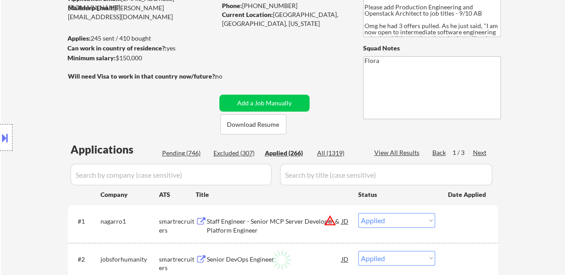
select select ""applied""
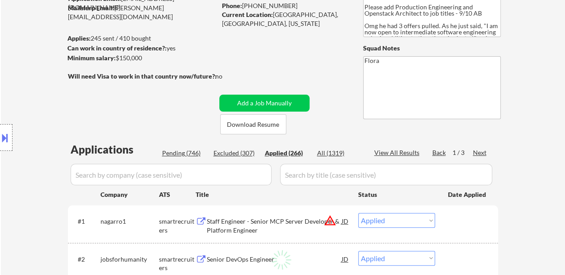
select select ""applied""
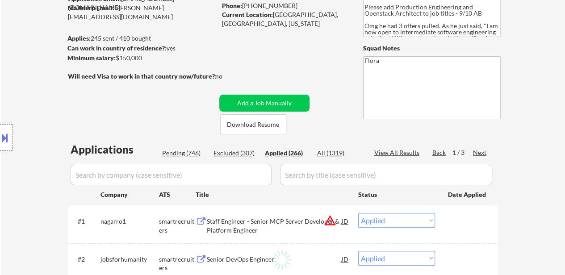
select select ""applied""
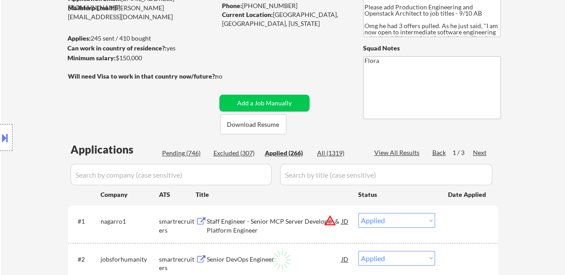
select select ""applied""
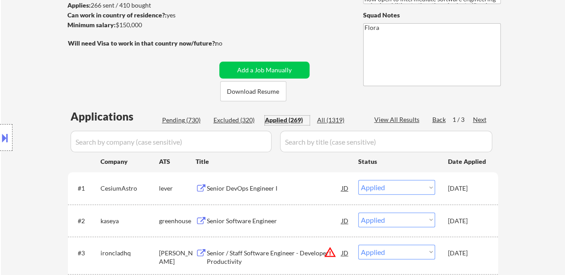
scroll to position [134, 0]
